Goal: Obtain resource: Obtain resource

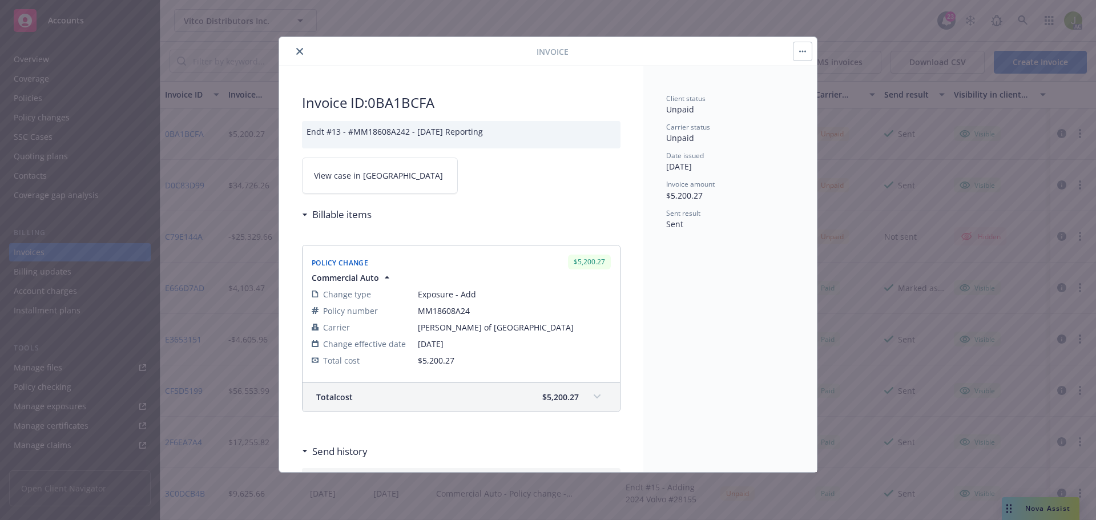
click at [302, 50] on icon "close" at bounding box center [299, 51] width 7 height 7
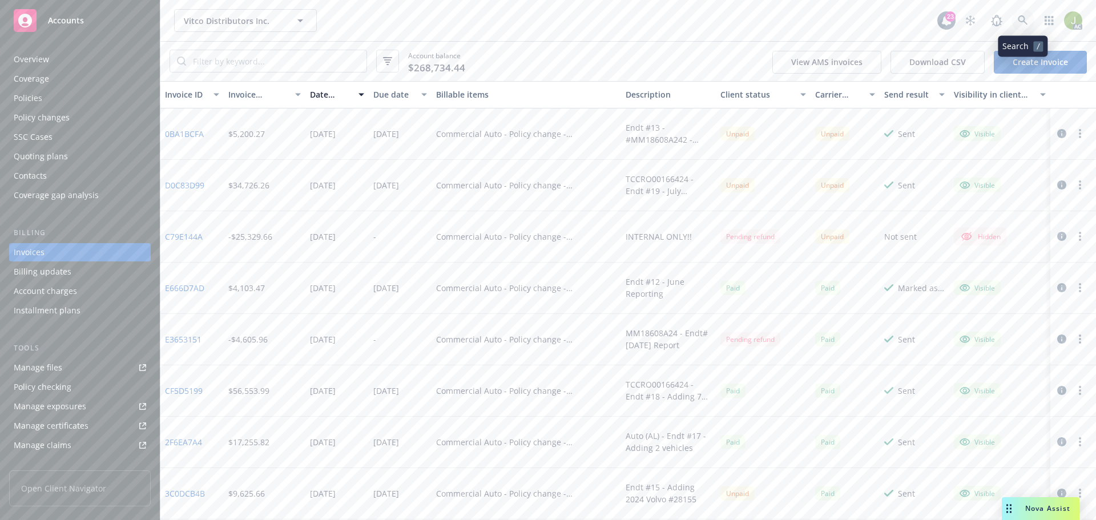
click at [1025, 22] on icon at bounding box center [1022, 20] width 10 height 10
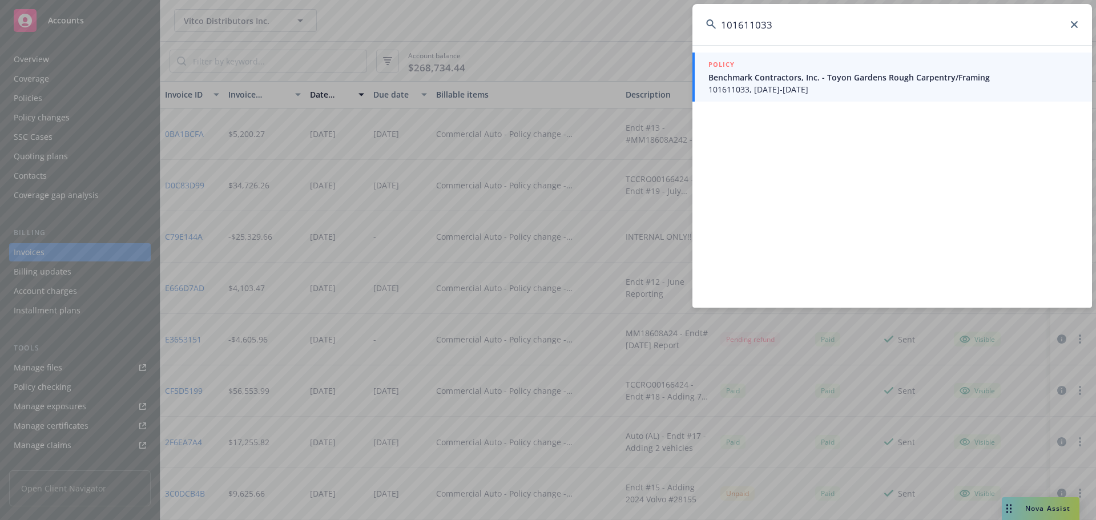
type input "101611033"
click at [744, 91] on span "101611033, 08/22/2025-08/22/2026" at bounding box center [893, 89] width 370 height 12
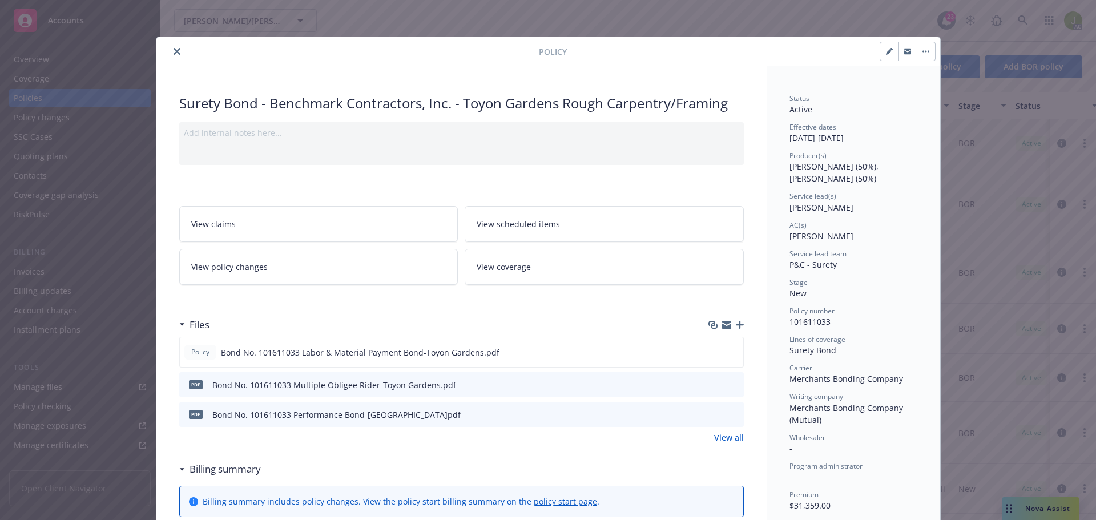
click at [731, 385] on icon "preview file" at bounding box center [732, 384] width 10 height 8
click at [728, 414] on icon "preview file" at bounding box center [732, 414] width 10 height 8
click at [173, 46] on button "close" at bounding box center [177, 52] width 14 height 14
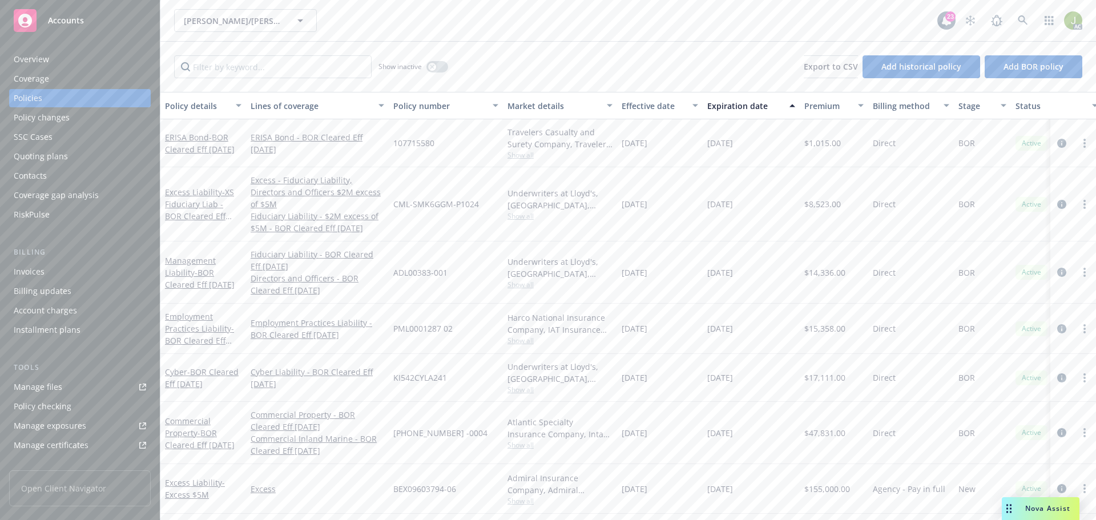
click at [71, 384] on link "Manage files" at bounding box center [80, 387] width 142 height 18
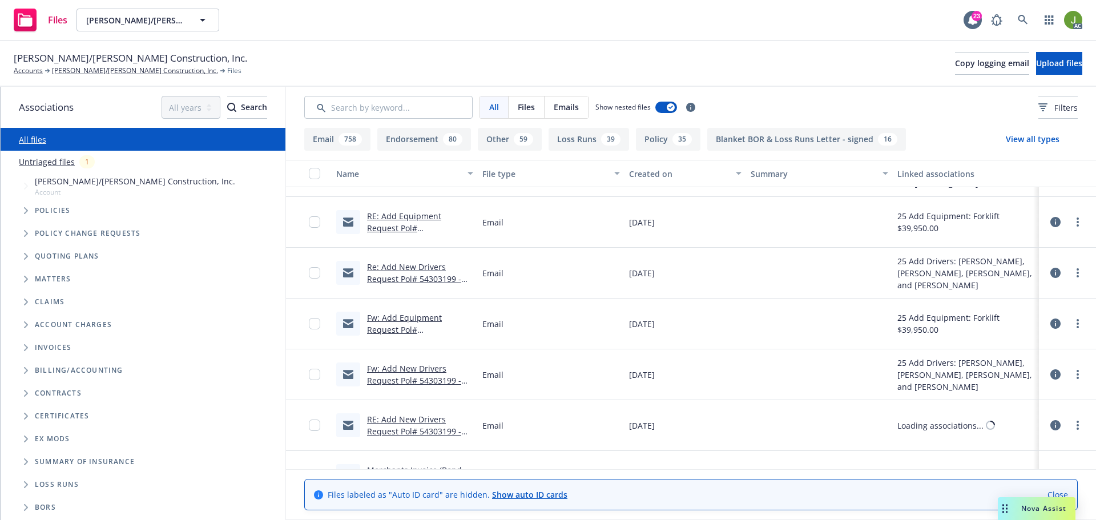
scroll to position [514, 0]
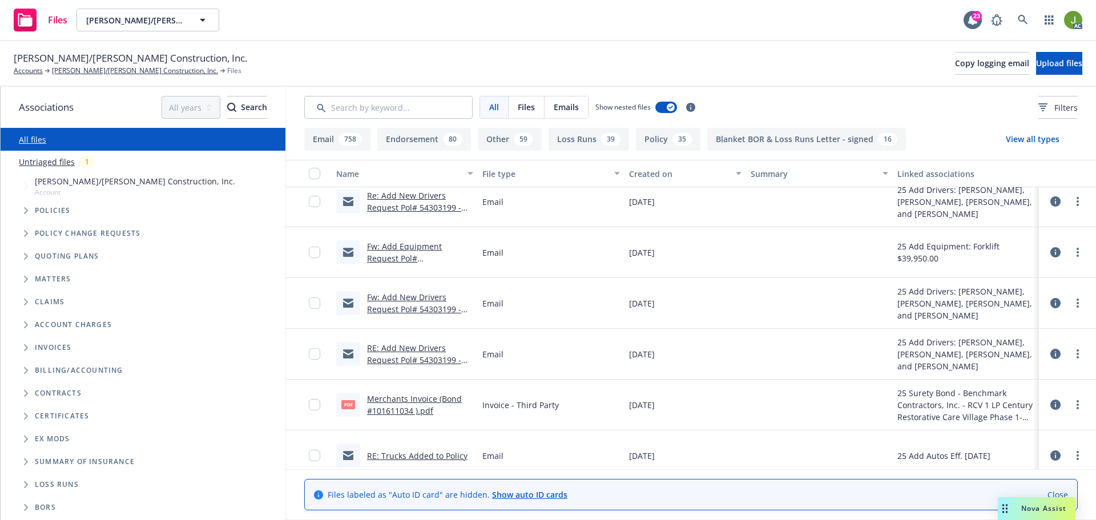
click at [405, 410] on link "Merchants Invoice (Bond #101611034 ).pdf" at bounding box center [414, 404] width 95 height 23
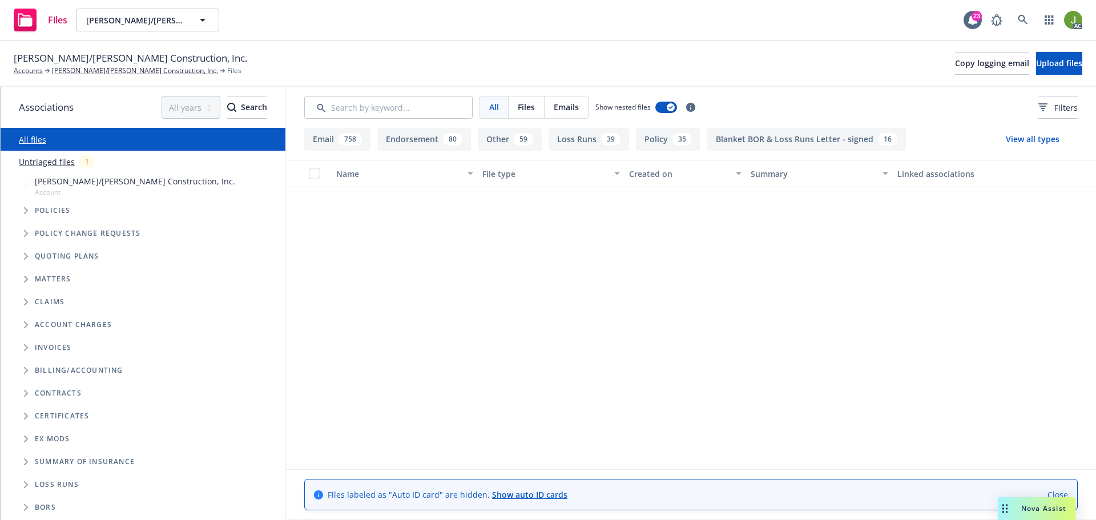
scroll to position [1084, 0]
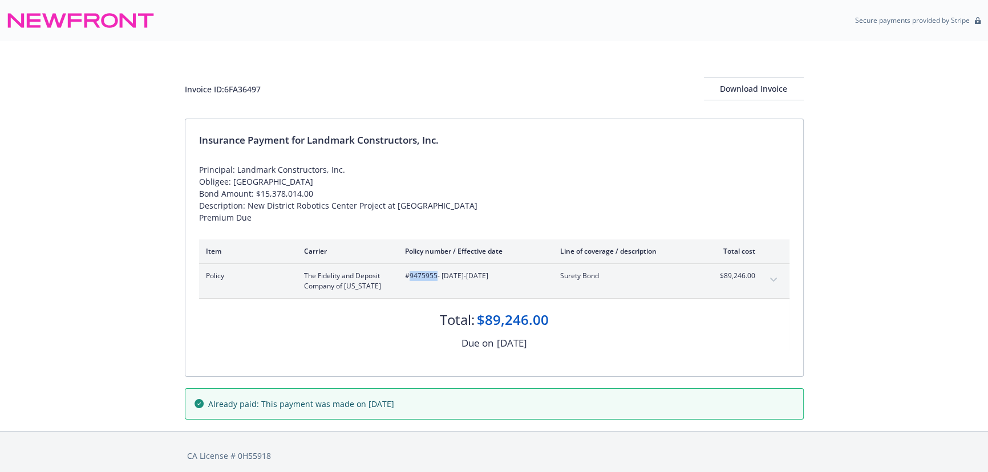
drag, startPoint x: 436, startPoint y: 275, endPoint x: 411, endPoint y: 274, distance: 25.7
click at [411, 274] on span "#9475955 - 05/05/2025-05/05/2026" at bounding box center [473, 276] width 137 height 10
copy span "9475955"
drag, startPoint x: 436, startPoint y: 274, endPoint x: 410, endPoint y: 273, distance: 26.3
click at [410, 273] on span "#9470356 - 08/08/2025-05/07/2026" at bounding box center [473, 276] width 137 height 10
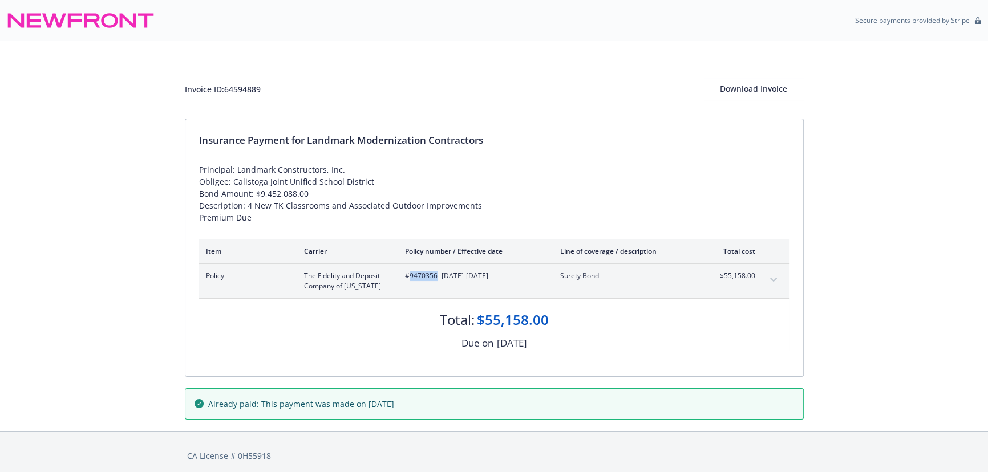
copy span "9470356"
click at [779, 276] on button "expand content" at bounding box center [774, 280] width 18 height 18
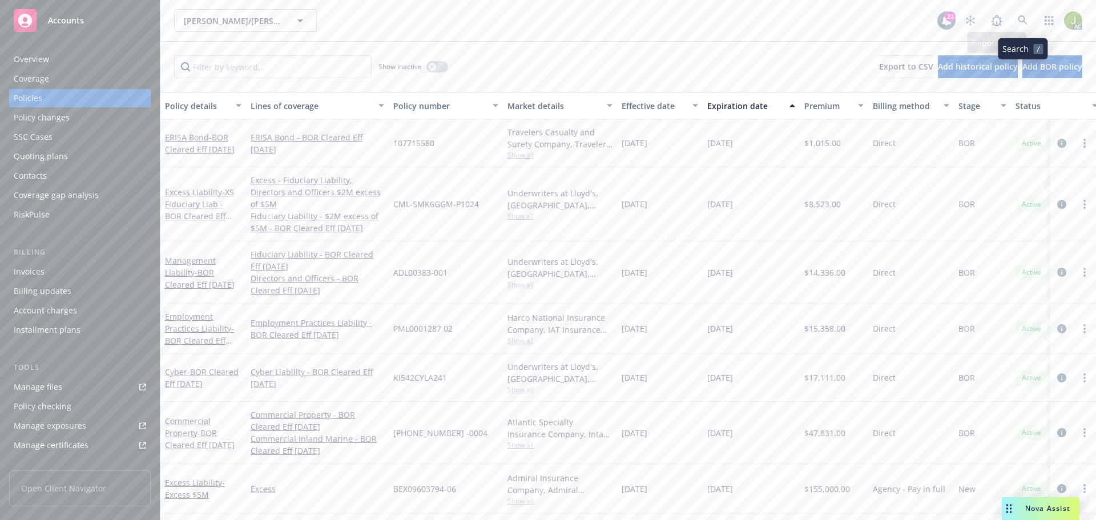
click at [1026, 23] on icon at bounding box center [1022, 20] width 10 height 10
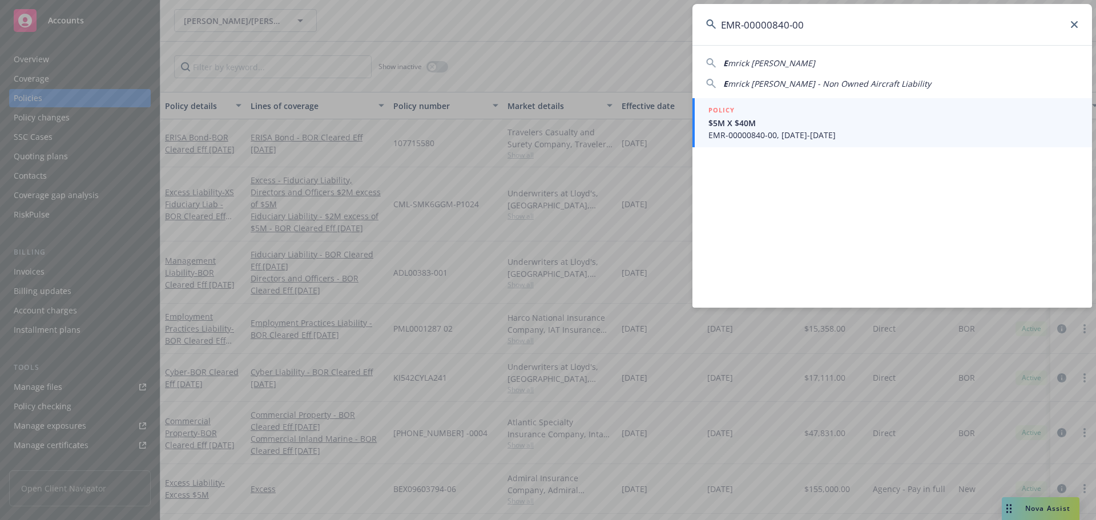
type input "EMR-00000840-00"
click at [771, 130] on span "EMR-00000840-00, [DATE]-[DATE]" at bounding box center [893, 135] width 370 height 12
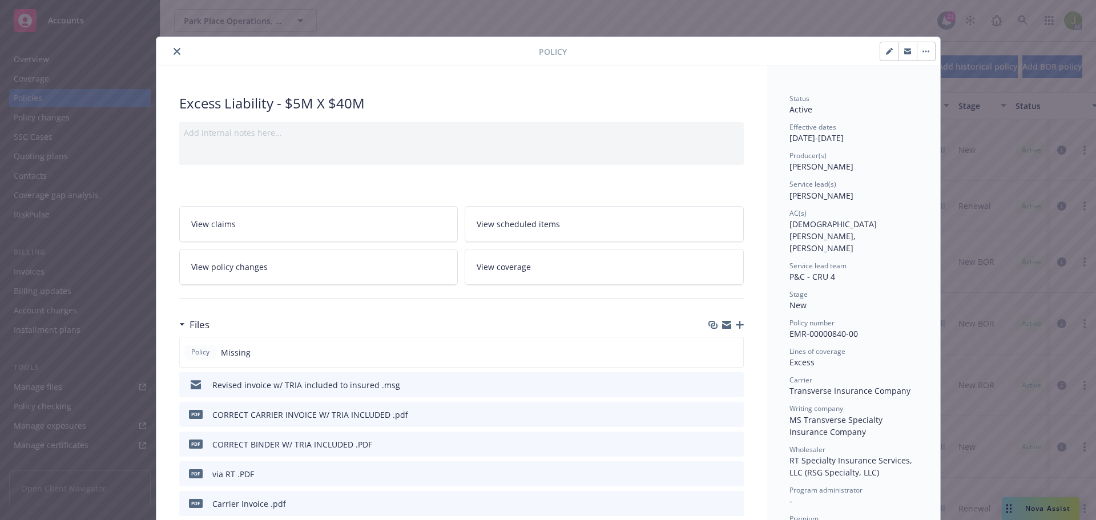
click at [729, 385] on icon "preview file" at bounding box center [732, 384] width 10 height 8
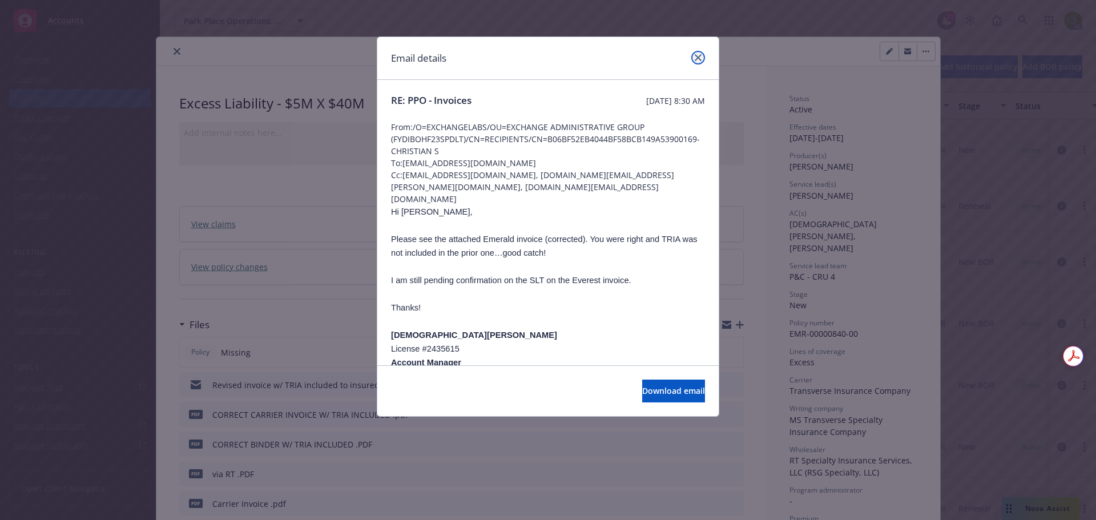
click at [697, 58] on icon "close" at bounding box center [697, 57] width 7 height 7
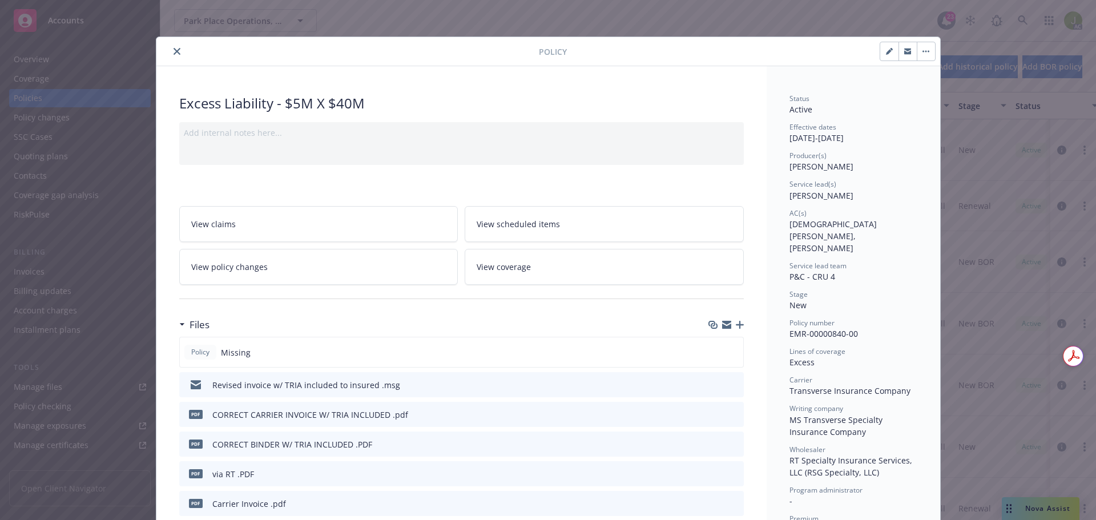
click at [729, 414] on icon "preview file" at bounding box center [732, 414] width 10 height 8
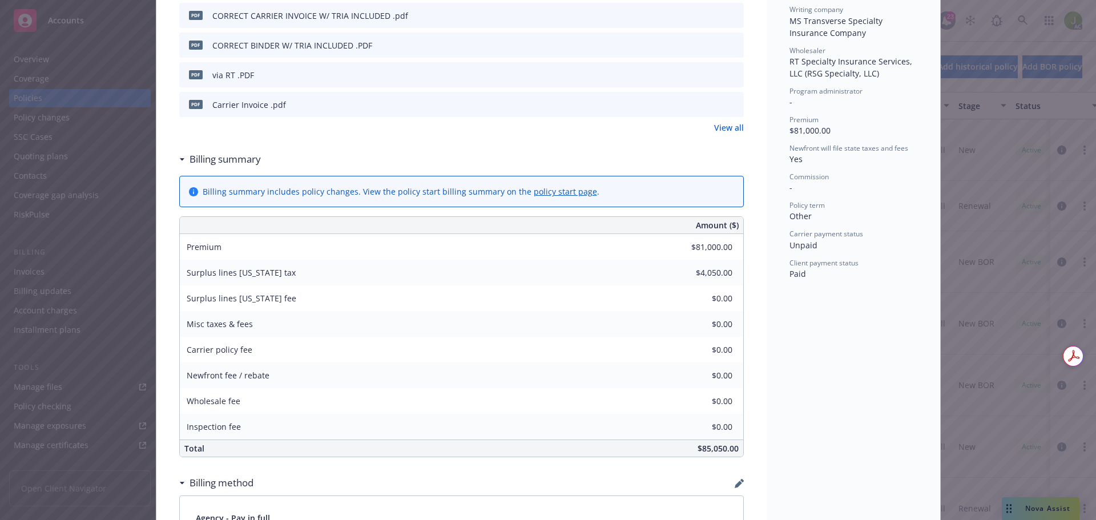
scroll to position [399, 0]
click at [733, 104] on icon "preview file" at bounding box center [732, 103] width 10 height 8
